Goal: Task Accomplishment & Management: Complete application form

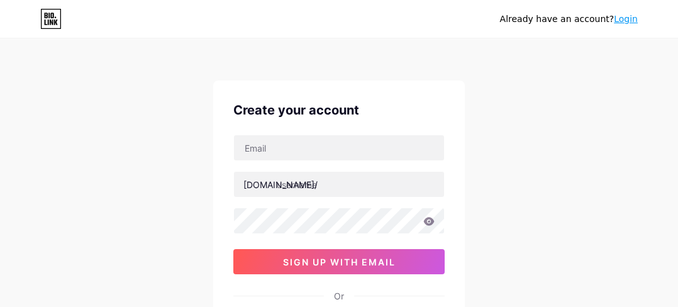
scroll to position [63, 0]
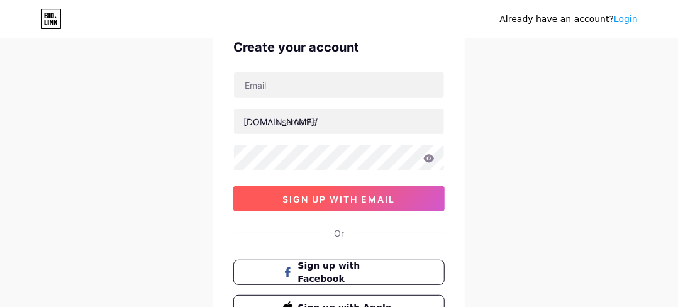
click at [342, 197] on span "sign up with email" at bounding box center [339, 199] width 113 height 11
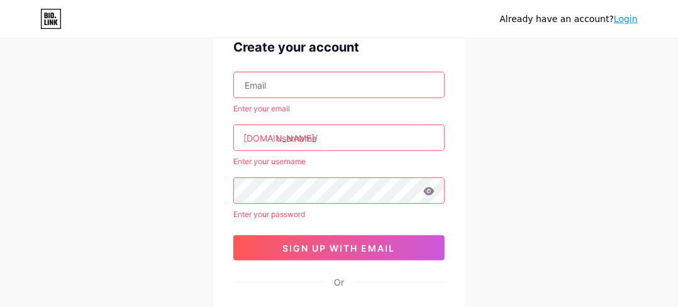
click at [272, 89] on input "text" at bounding box center [339, 84] width 210 height 25
paste input "[EMAIL_ADDRESS][DOMAIN_NAME]"
type input "[EMAIL_ADDRESS][DOMAIN_NAME]"
click at [270, 136] on div "[DOMAIN_NAME]/" at bounding box center [280, 137] width 74 height 13
click at [321, 144] on input "text" at bounding box center [339, 137] width 210 height 25
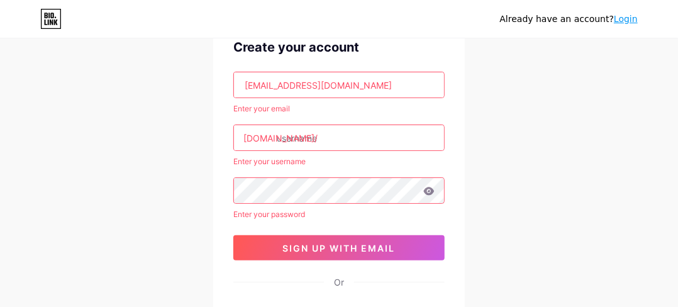
click at [321, 138] on input "text" at bounding box center [339, 137] width 210 height 25
paste input "dentistammanjordan"
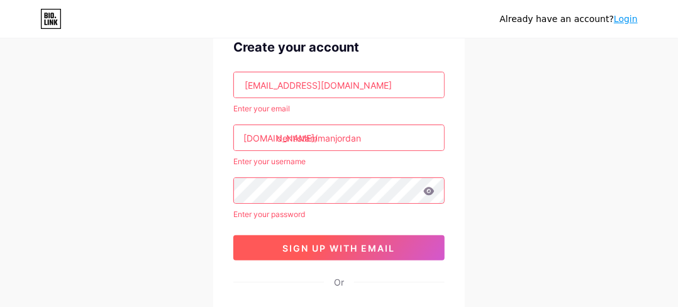
type input "dentistammanjordan"
click at [324, 245] on span "sign up with email" at bounding box center [339, 248] width 113 height 11
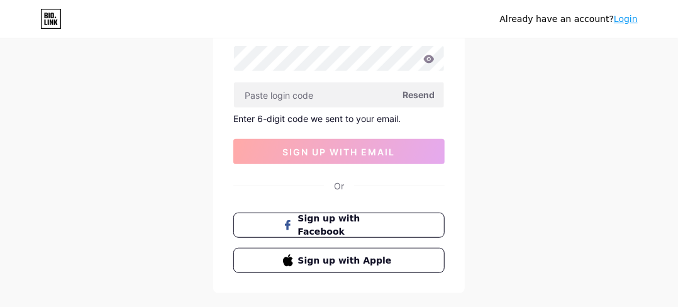
scroll to position [99, 0]
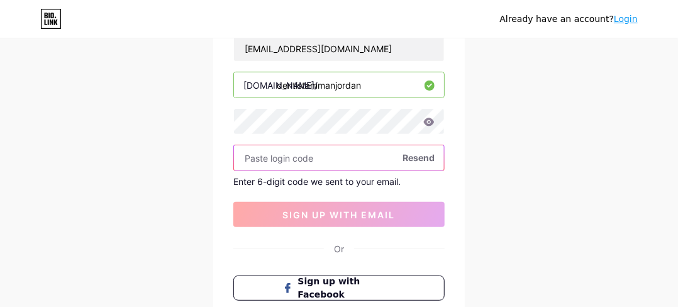
click at [314, 159] on input "text" at bounding box center [339, 157] width 210 height 25
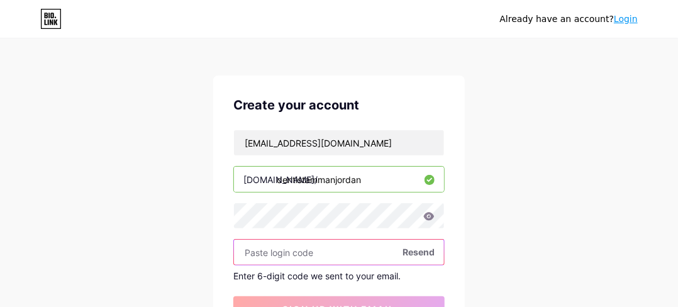
scroll to position [0, 0]
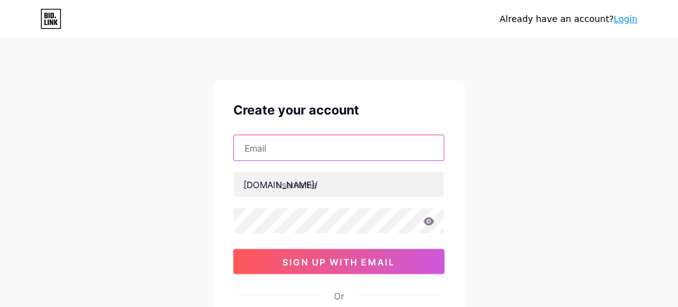
click at [284, 147] on input "text" at bounding box center [339, 147] width 210 height 25
paste input "[EMAIL_ADDRESS][DOMAIN_NAME]"
type input "[EMAIL_ADDRESS][DOMAIN_NAME]"
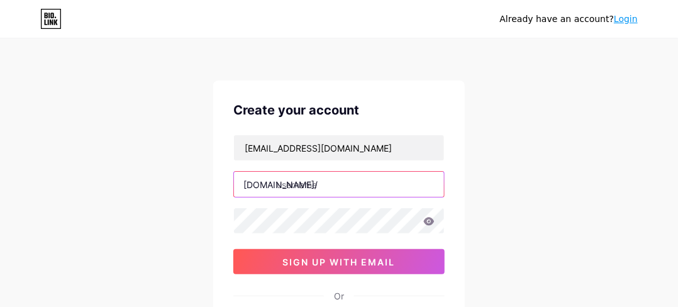
click at [306, 182] on input "text" at bounding box center [339, 184] width 210 height 25
paste input "dentistammanjordan"
type input "dentistammanjordan"
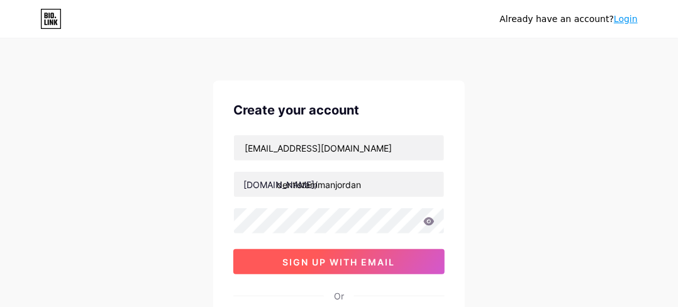
click at [317, 257] on span "sign up with email" at bounding box center [339, 262] width 113 height 11
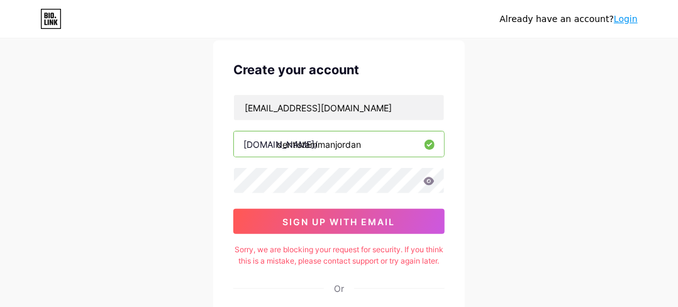
scroll to position [63, 0]
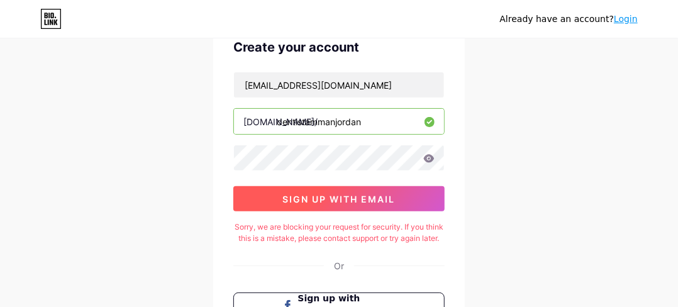
click at [324, 201] on span "sign up with email" at bounding box center [339, 199] width 113 height 11
